Goal: Complete application form

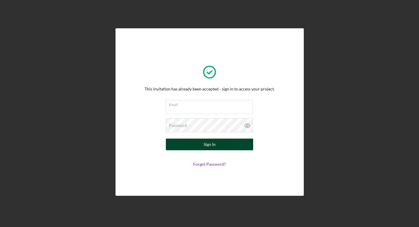
type input "[EMAIL_ADDRESS][DOMAIN_NAME]"
click at [210, 148] on div "Sign In" at bounding box center [210, 144] width 12 height 12
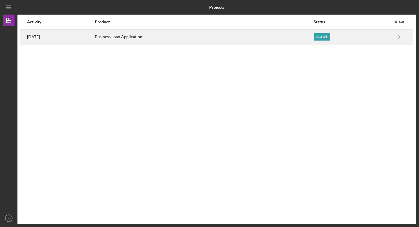
click at [367, 41] on div "Active" at bounding box center [353, 37] width 78 height 15
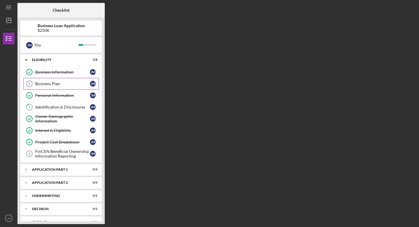
click at [64, 83] on div "Business Plan" at bounding box center [62, 83] width 55 height 5
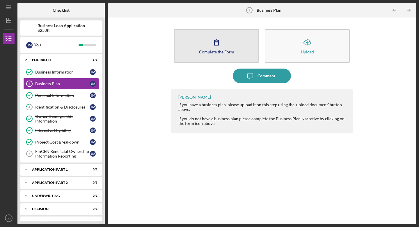
click at [235, 48] on button "Complete the Form Form" at bounding box center [216, 45] width 85 height 33
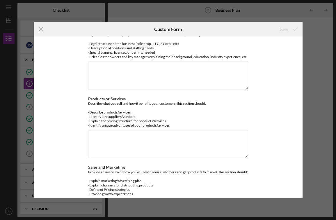
scroll to position [238, 0]
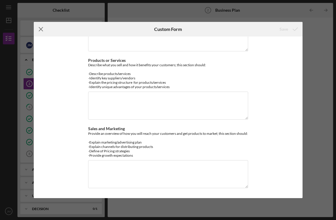
click at [43, 30] on icon "Icon/Menu Close" at bounding box center [41, 29] width 15 height 15
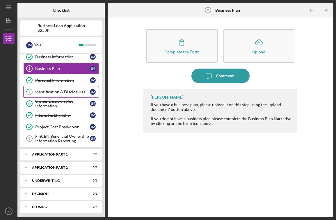
scroll to position [17, 0]
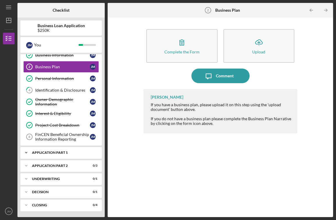
click at [68, 153] on div "Application Part 1" at bounding box center [63, 152] width 63 height 3
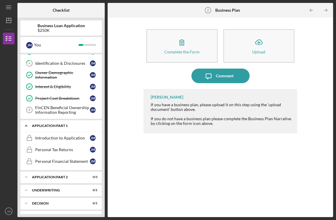
scroll to position [47, 0]
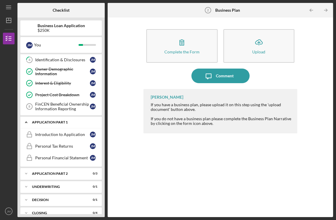
click at [66, 121] on div "Application Part 1" at bounding box center [63, 121] width 63 height 3
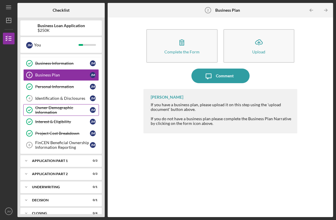
scroll to position [0, 0]
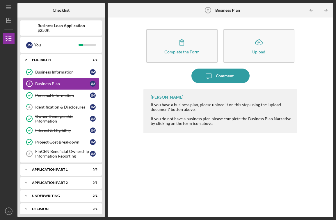
click at [67, 88] on link "Business Plan 2 Business Plan [PERSON_NAME]" at bounding box center [61, 84] width 76 height 12
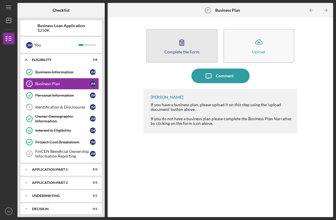
click at [184, 49] on icon "button" at bounding box center [182, 42] width 15 height 15
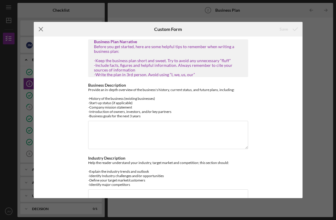
click at [40, 31] on icon "Icon/Menu Close" at bounding box center [41, 29] width 15 height 15
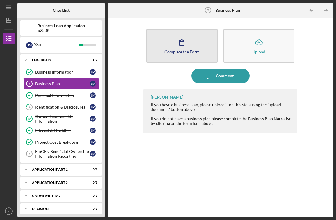
click at [172, 48] on button "Complete the Form Form" at bounding box center [181, 45] width 71 height 33
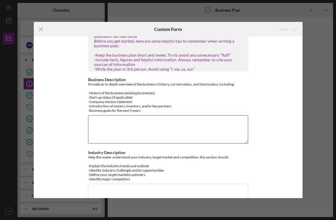
scroll to position [7, 0]
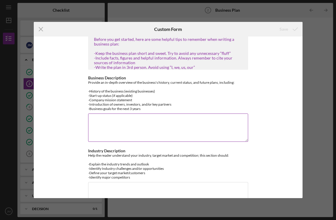
click at [100, 121] on textarea "Business Description" at bounding box center [168, 127] width 160 height 28
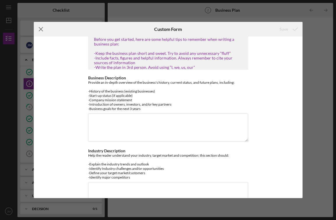
click at [42, 31] on icon "Icon/Menu Close" at bounding box center [41, 29] width 15 height 15
